Goal: Task Accomplishment & Management: Complete application form

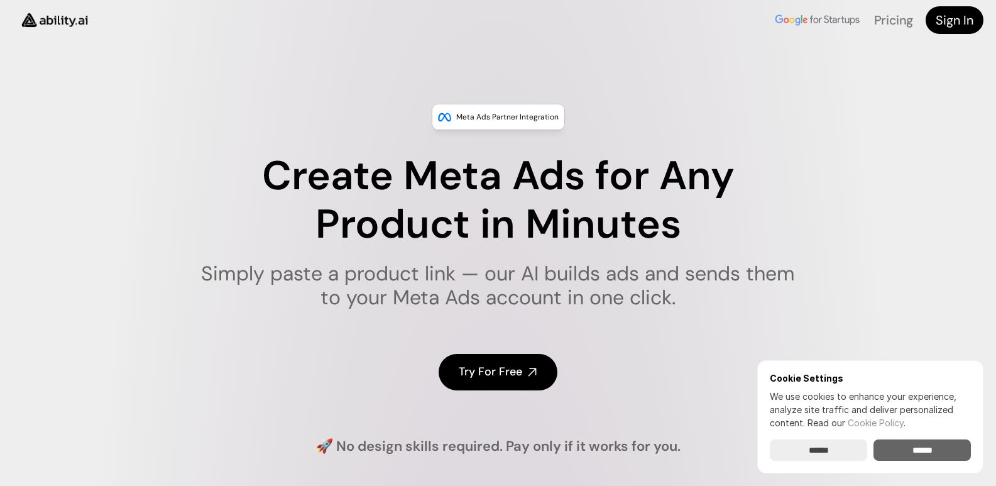
click at [933, 449] on input "******" at bounding box center [921, 449] width 97 height 21
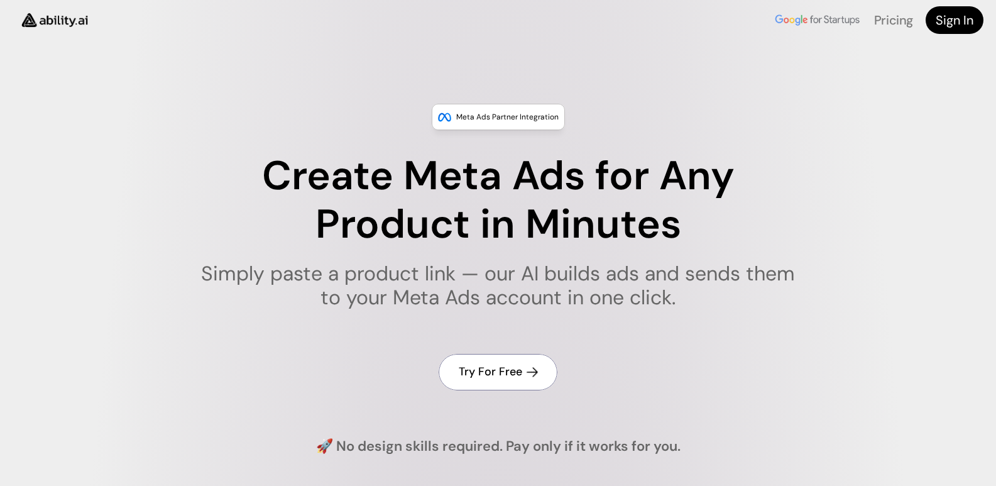
click at [521, 366] on h4 "Try For Free" at bounding box center [490, 372] width 63 height 16
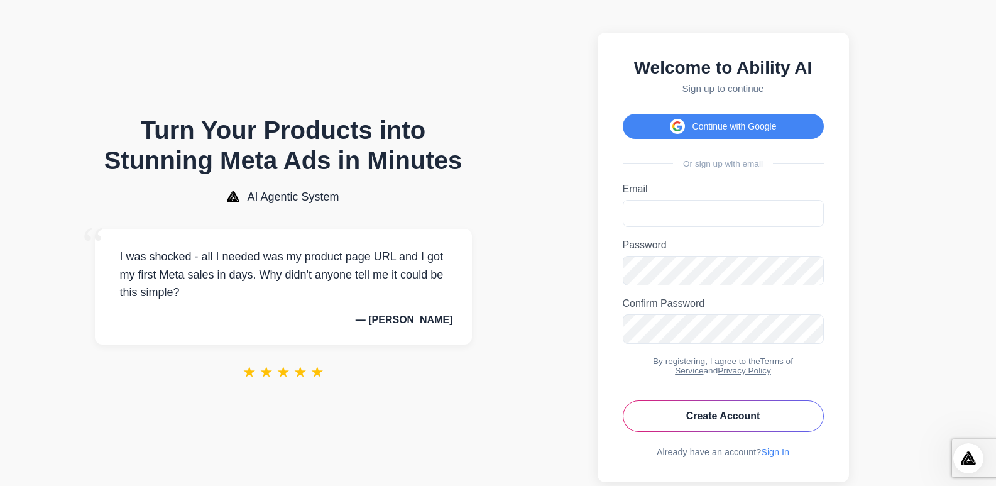
scroll to position [52, 0]
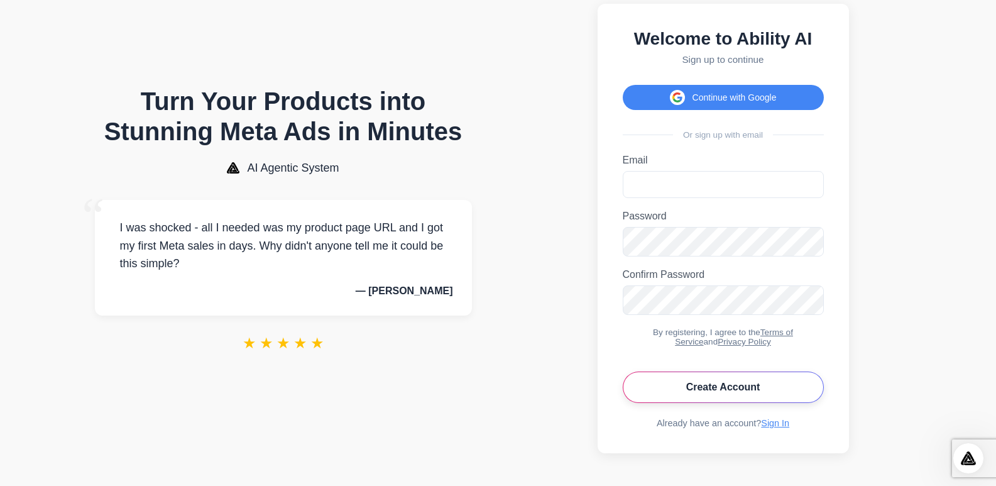
click at [740, 381] on button "Create Account" at bounding box center [723, 386] width 201 height 31
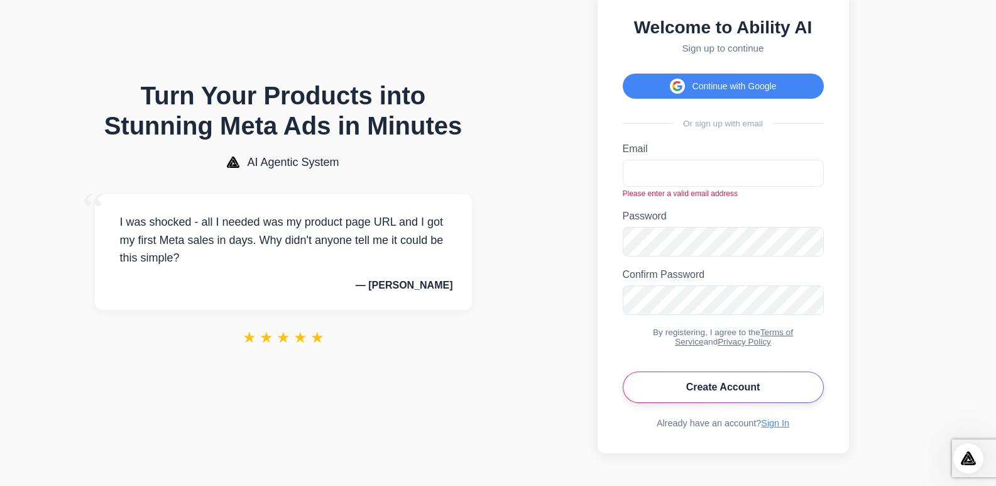
click at [737, 387] on button "Create Account" at bounding box center [723, 386] width 201 height 31
click at [647, 214] on label "Password" at bounding box center [723, 216] width 201 height 11
click at [576, 200] on section "Welcome to Ability AI Sign up to continue Continue with Google Or sign up with …" at bounding box center [723, 222] width 430 height 501
